Goal: Task Accomplishment & Management: Use online tool/utility

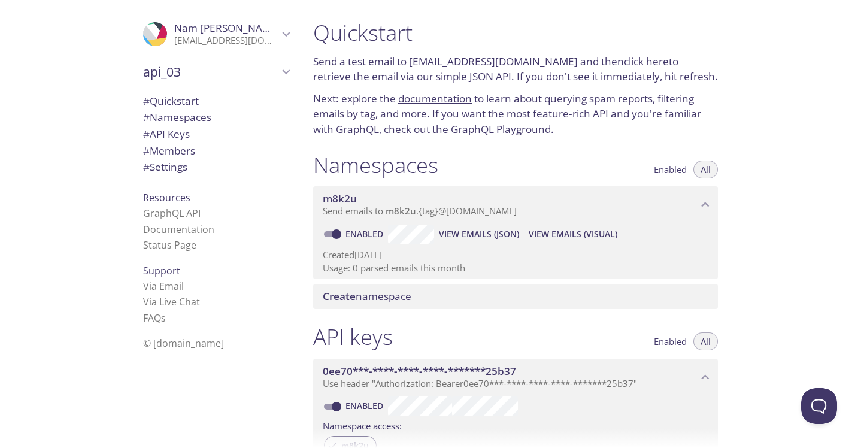
click at [175, 77] on span "api_03" at bounding box center [210, 71] width 135 height 17
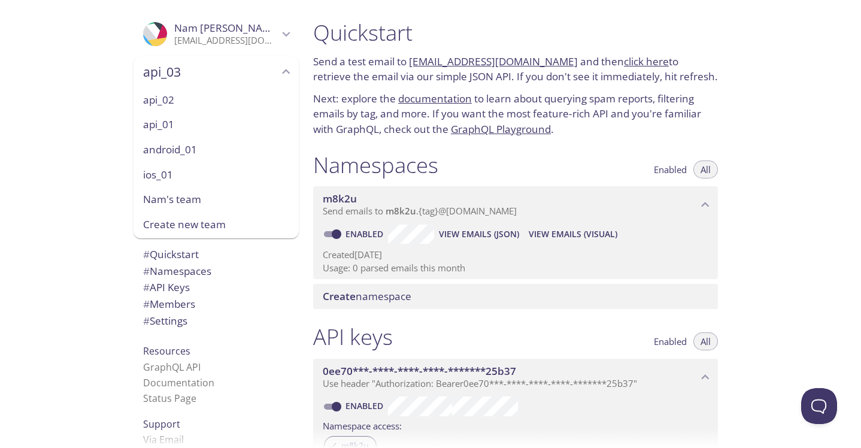
click at [166, 150] on span "android_01" at bounding box center [216, 150] width 146 height 16
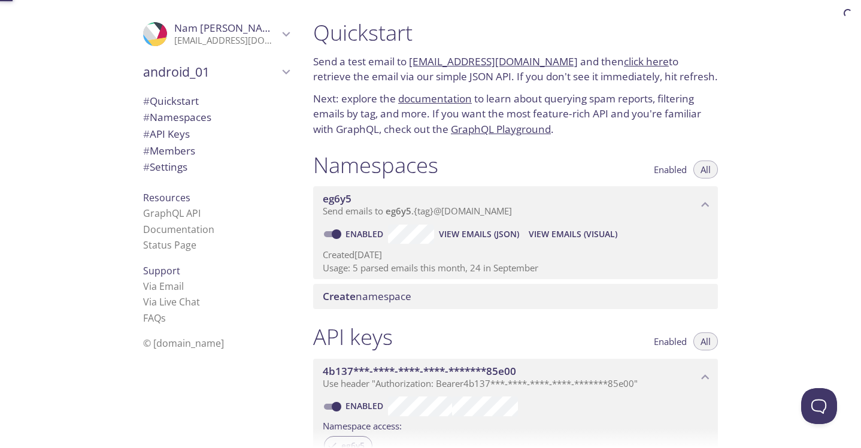
scroll to position [19, 0]
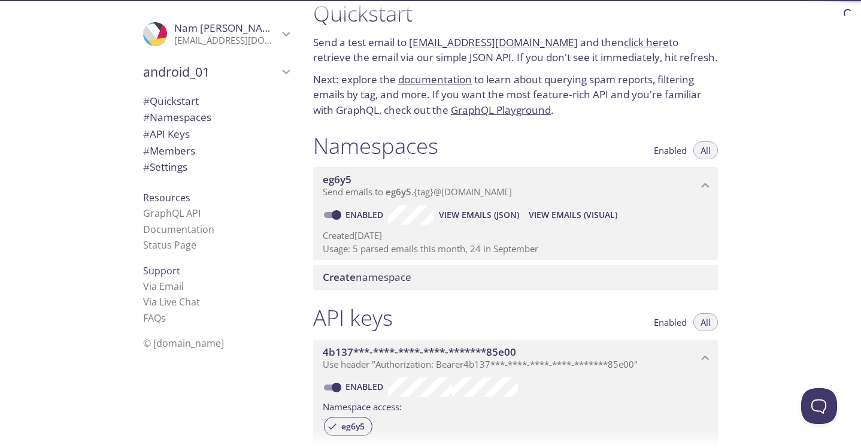
click at [202, 68] on span "android_01" at bounding box center [210, 71] width 135 height 17
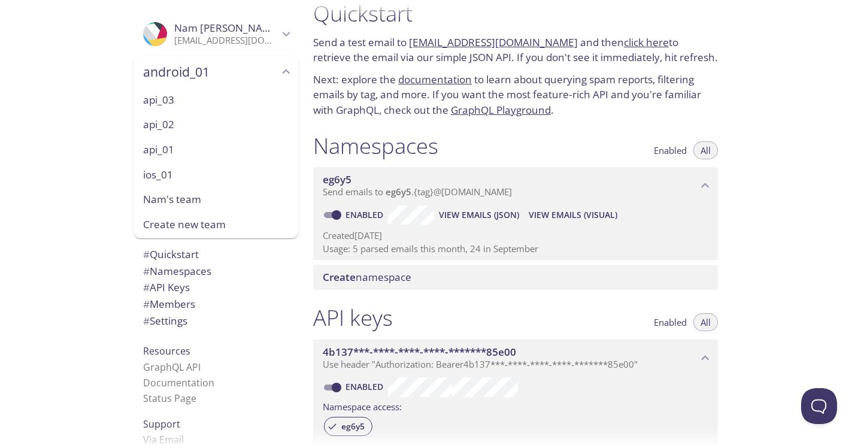
click at [166, 174] on span "ios_01" at bounding box center [216, 175] width 146 height 16
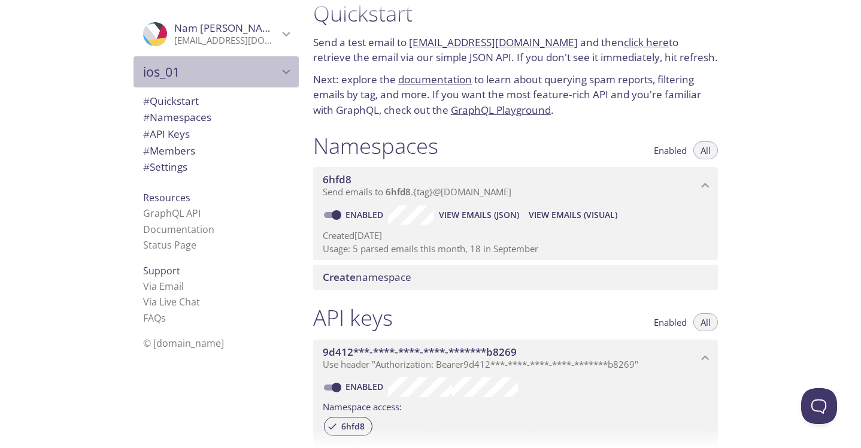
click at [191, 65] on span "ios_01" at bounding box center [210, 71] width 135 height 17
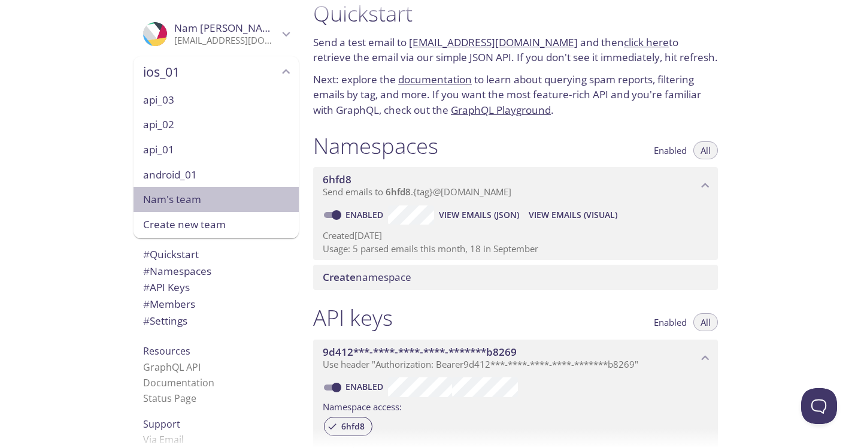
click at [167, 204] on span "Nam's team" at bounding box center [216, 200] width 146 height 16
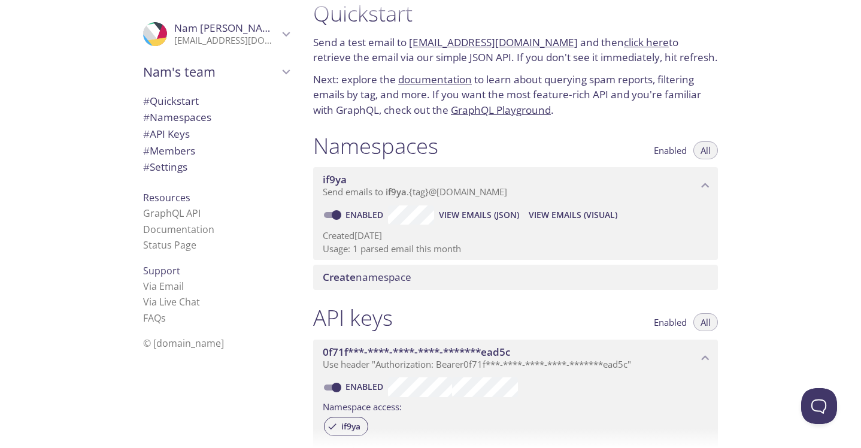
drag, startPoint x: 551, startPoint y: 42, endPoint x: 411, endPoint y: 47, distance: 140.7
click at [411, 47] on p "Send a test email to [EMAIL_ADDRESS][DOMAIN_NAME] and then click here to retrie…" at bounding box center [515, 50] width 405 height 31
copy link "[EMAIL_ADDRESS][DOMAIN_NAME]"
click at [511, 23] on h1 "Quickstart" at bounding box center [515, 13] width 405 height 27
copy link "[EMAIL_ADDRESS][DOMAIN_NAME]"
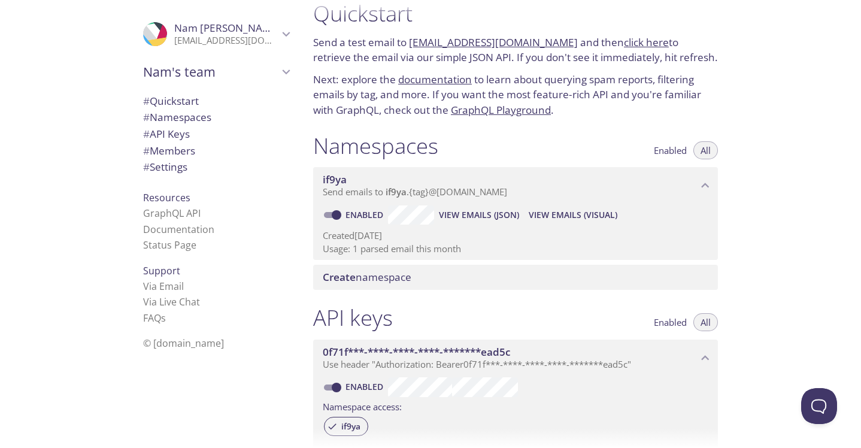
click at [284, 66] on icon "Nam's team" at bounding box center [286, 72] width 16 height 16
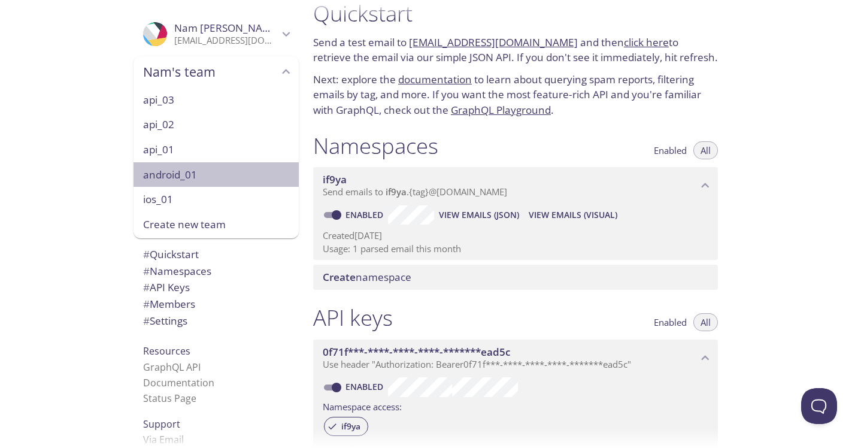
click at [165, 176] on span "android_01" at bounding box center [216, 175] width 146 height 16
type input "android_01"
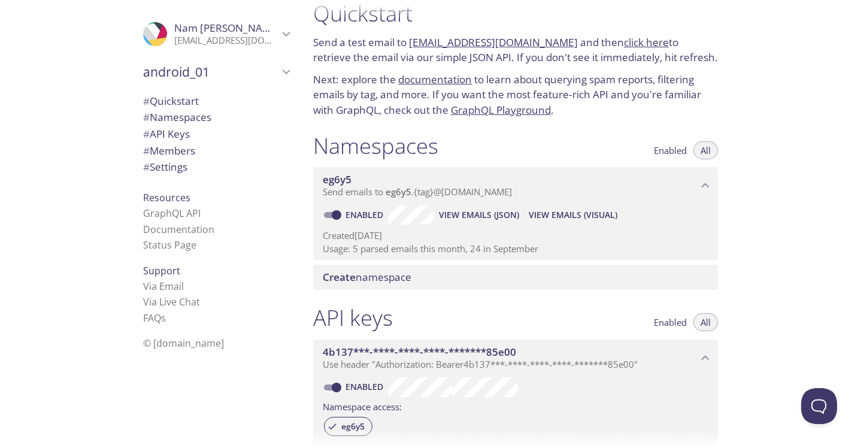
drag, startPoint x: 557, startPoint y: 41, endPoint x: 411, endPoint y: 46, distance: 146.1
click at [411, 46] on p "Send a test email to [EMAIL_ADDRESS][DOMAIN_NAME] and then click here to retrie…" at bounding box center [515, 50] width 405 height 31
copy link "[EMAIL_ADDRESS][DOMAIN_NAME]"
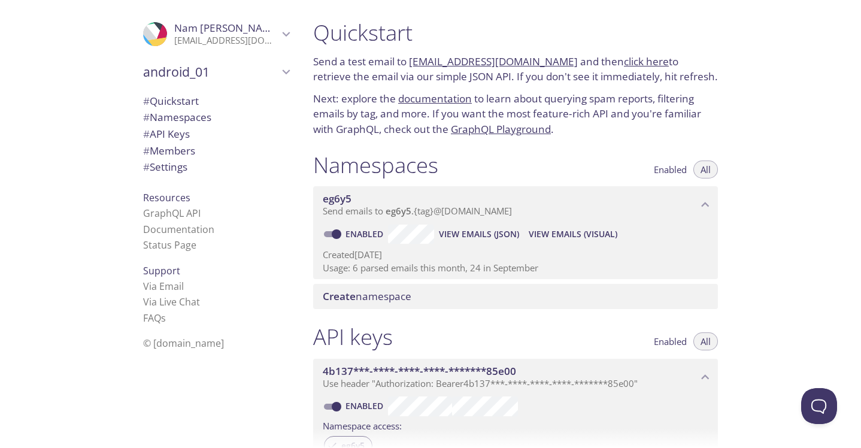
click at [354, 56] on p "Send a test email to [EMAIL_ADDRESS][DOMAIN_NAME] and then click here to retrie…" at bounding box center [515, 69] width 405 height 31
drag, startPoint x: 314, startPoint y: 62, endPoint x: 405, endPoint y: 60, distance: 91.0
click at [405, 60] on p "Send a test email to [EMAIL_ADDRESS][DOMAIN_NAME] and then click here to retrie…" at bounding box center [515, 69] width 405 height 31
click at [349, 42] on h1 "Quickstart" at bounding box center [515, 32] width 405 height 27
drag, startPoint x: 316, startPoint y: 32, endPoint x: 401, endPoint y: 50, distance: 86.9
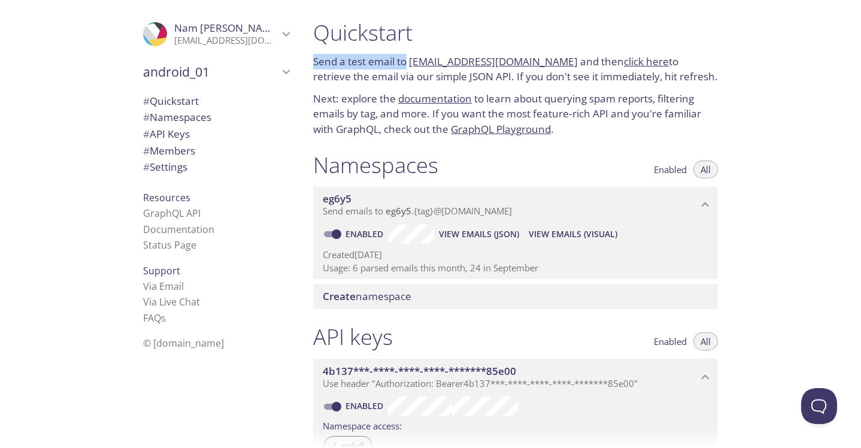
click at [397, 49] on div "Quickstart Send a test email to [EMAIL_ADDRESS][DOMAIN_NAME] and then click her…" at bounding box center [515, 78] width 424 height 132
click at [418, 162] on h1 "Namespaces" at bounding box center [375, 164] width 125 height 27
copy p "Send a test email to"
